Goal: Use online tool/utility: Utilize a website feature to perform a specific function

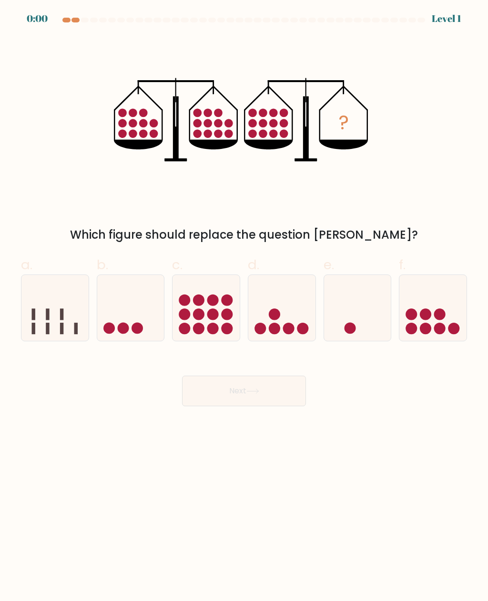
scroll to position [31, 0]
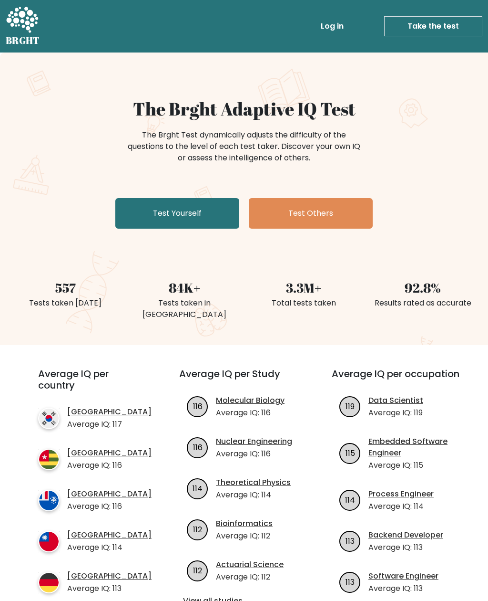
click at [144, 219] on link "Test Yourself" at bounding box center [177, 213] width 124 height 31
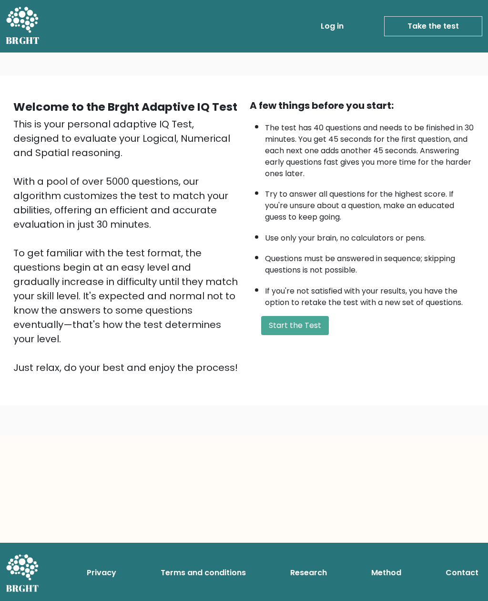
click at [306, 335] on button "Start the Test" at bounding box center [295, 325] width 68 height 19
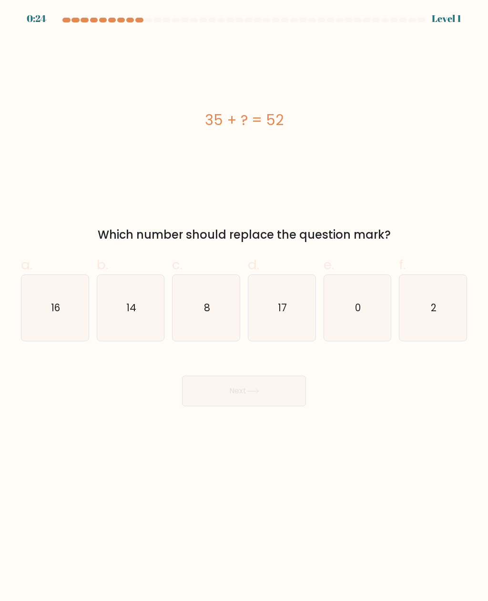
click at [284, 322] on icon "17" at bounding box center [282, 308] width 66 height 66
click at [245, 307] on input "d. 17" at bounding box center [244, 304] width 0 height 6
radio input "true"
click at [281, 394] on button "Next" at bounding box center [244, 390] width 124 height 31
click at [278, 385] on button "Next" at bounding box center [244, 390] width 124 height 31
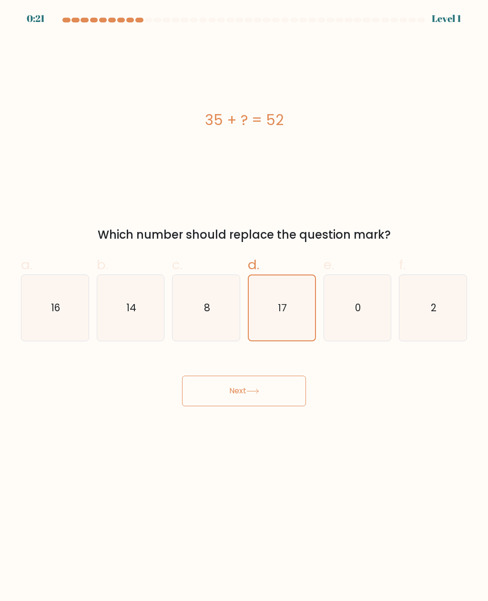
click at [268, 394] on button "Next" at bounding box center [244, 390] width 124 height 31
click at [267, 394] on button "Next" at bounding box center [244, 390] width 124 height 31
click at [275, 390] on button "Next" at bounding box center [244, 390] width 124 height 31
click at [282, 398] on button "Next" at bounding box center [244, 390] width 124 height 31
